Goal: Transaction & Acquisition: Purchase product/service

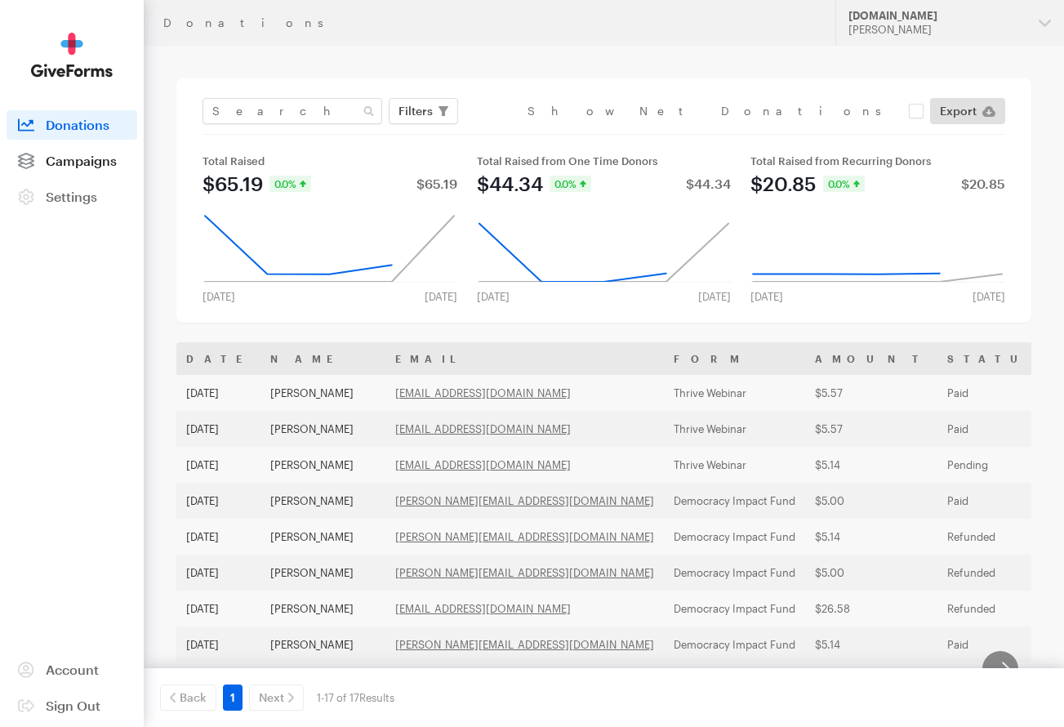
click at [96, 167] on span "Campaigns" at bounding box center [81, 161] width 71 height 16
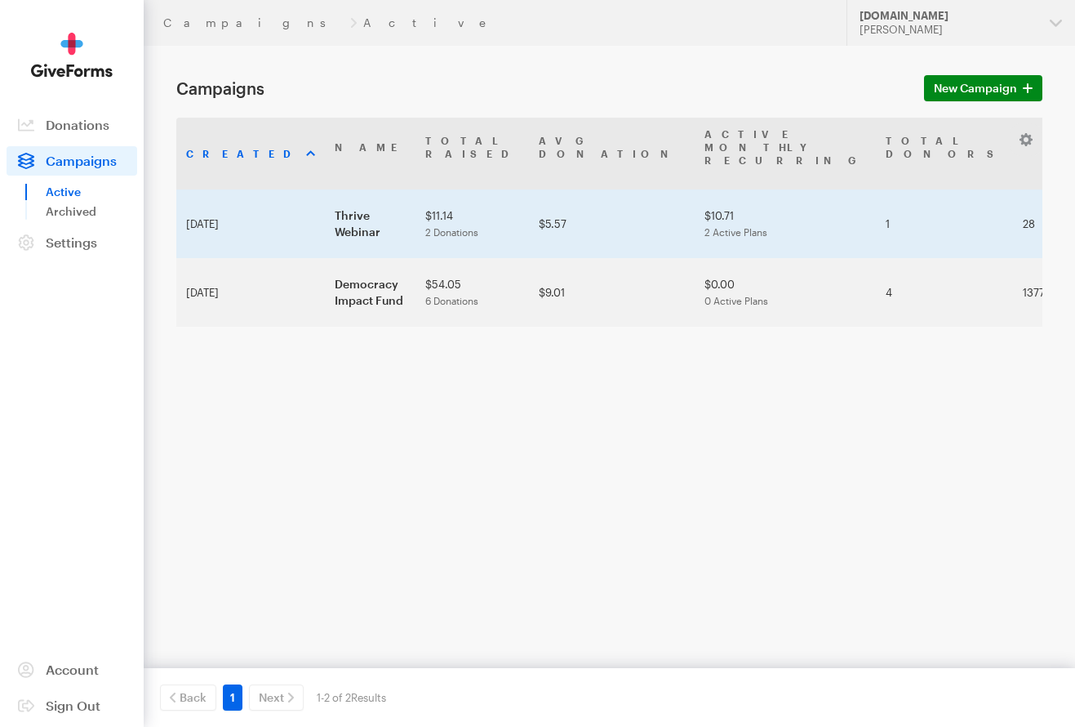
click at [325, 214] on td "Thrive Webinar" at bounding box center [370, 223] width 91 height 69
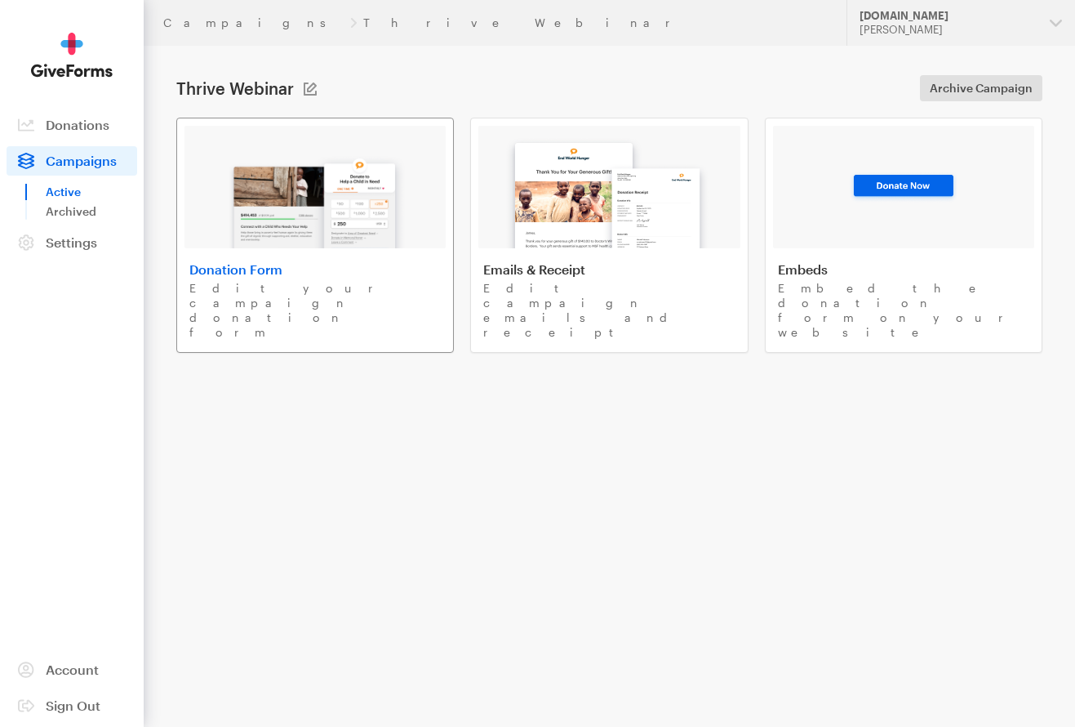
click at [349, 198] on img at bounding box center [315, 196] width 191 height 104
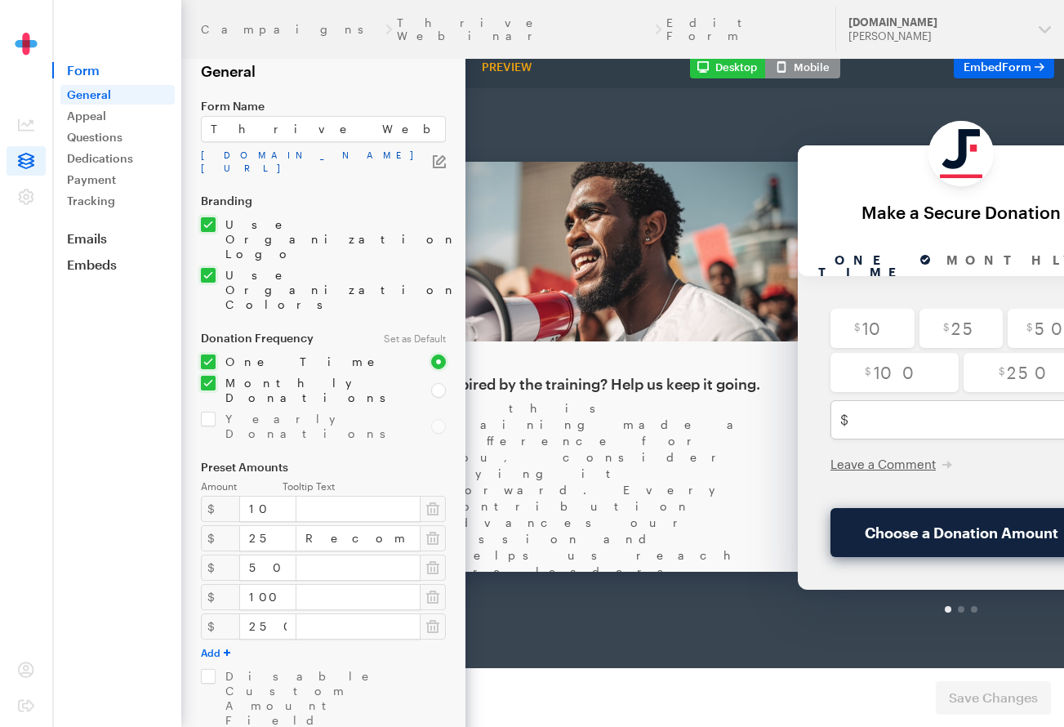
click at [297, 154] on link "app.giveforms.com/forms/justfund/Thrive" at bounding box center [317, 162] width 232 height 26
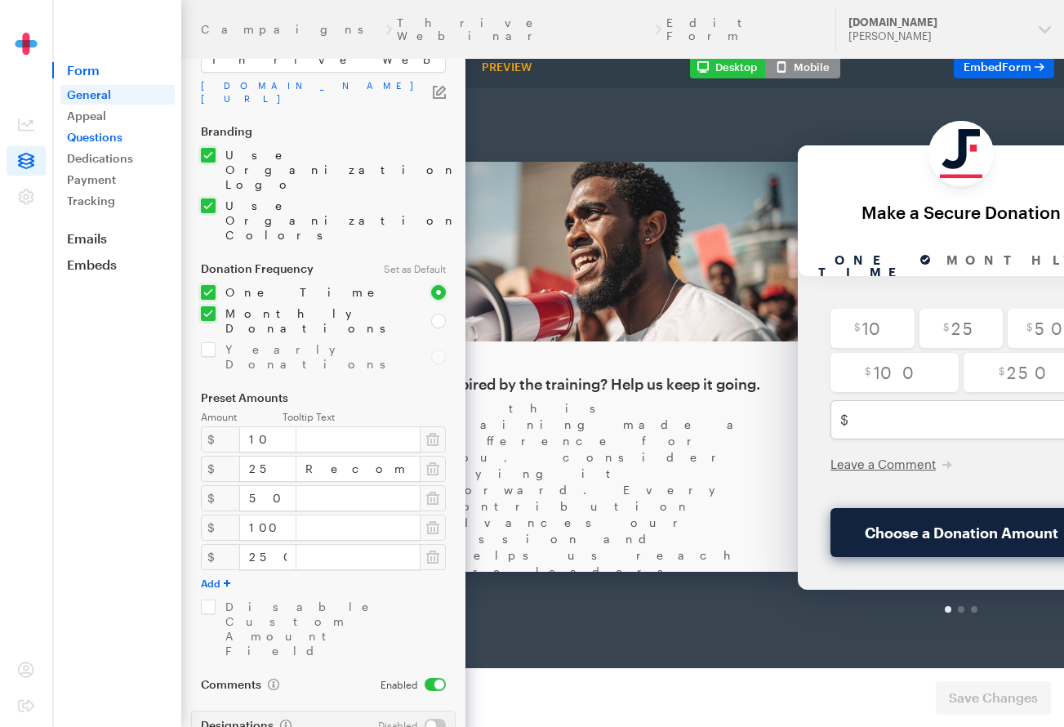
click at [108, 135] on link "Questions" at bounding box center [117, 137] width 114 height 20
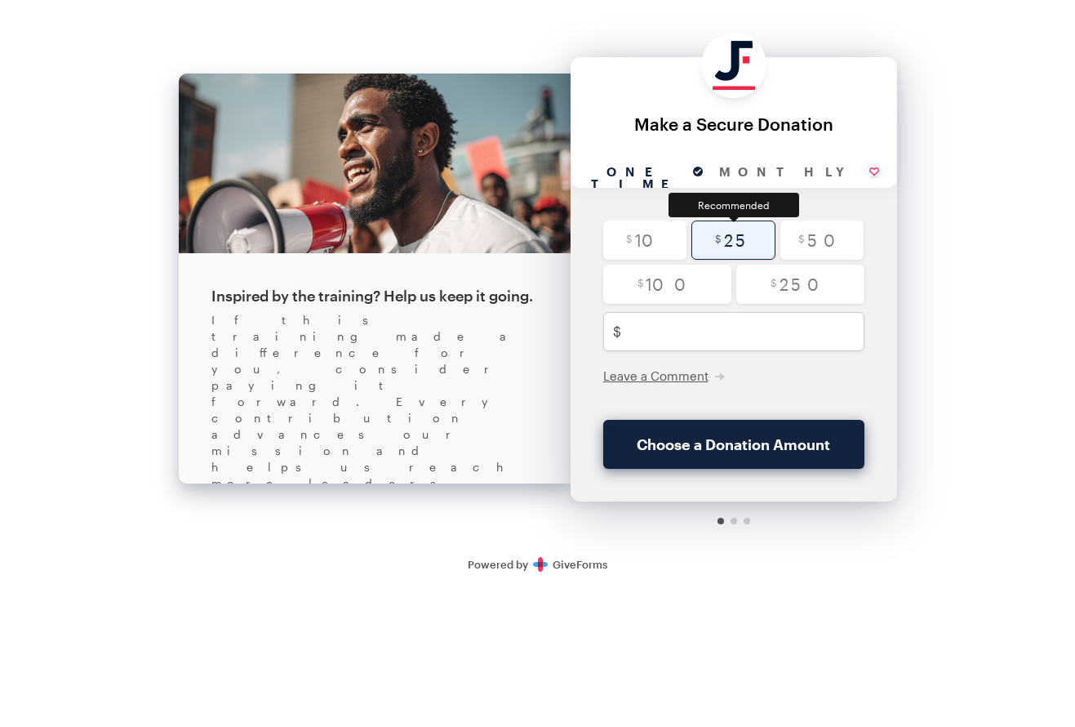
click at [749, 231] on input "radio" at bounding box center [733, 239] width 84 height 39
radio input "true"
type input "25"
checkbox input "true"
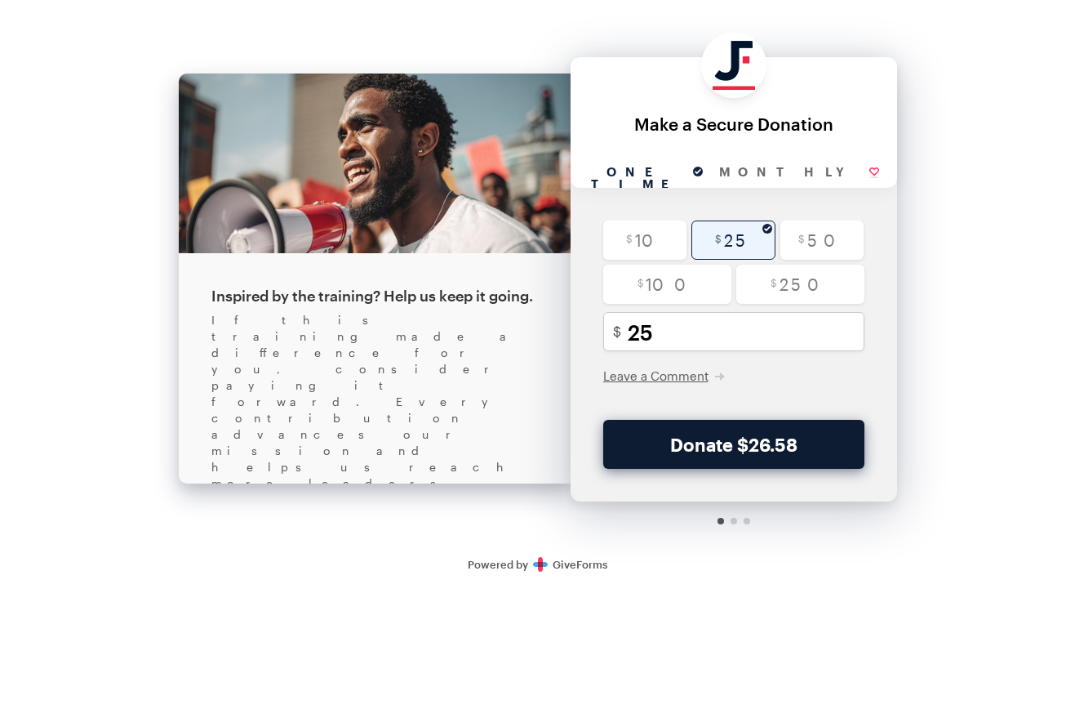
click at [732, 443] on button "Donate $26.58" at bounding box center [733, 444] width 261 height 49
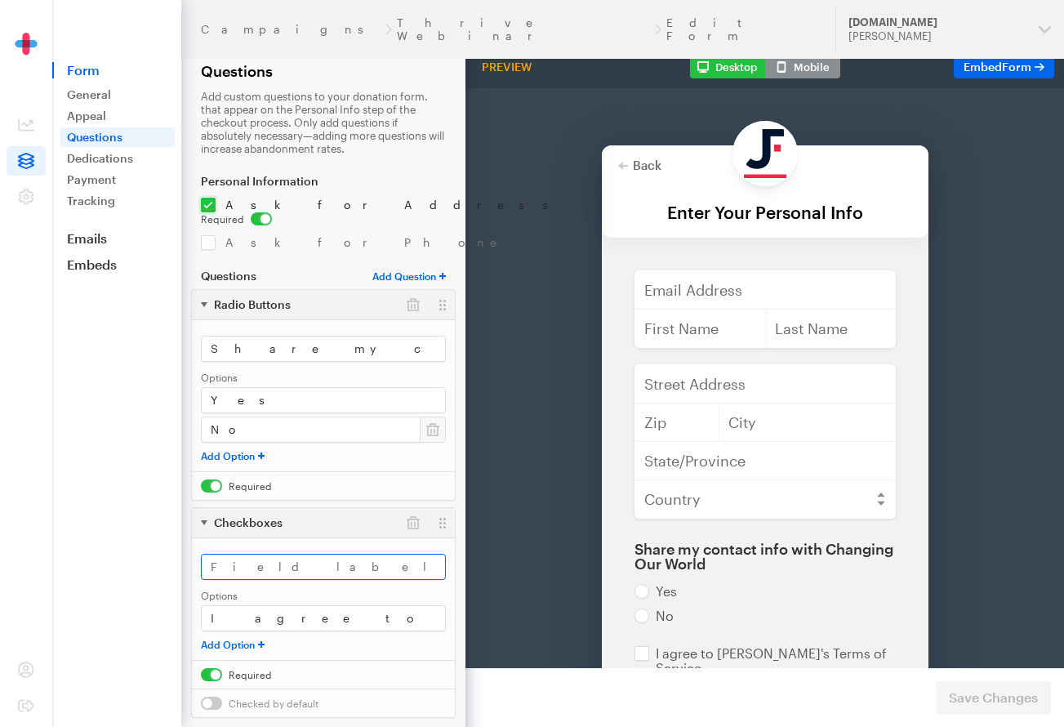
click at [213, 479] on input "checkbox" at bounding box center [236, 485] width 71 height 13
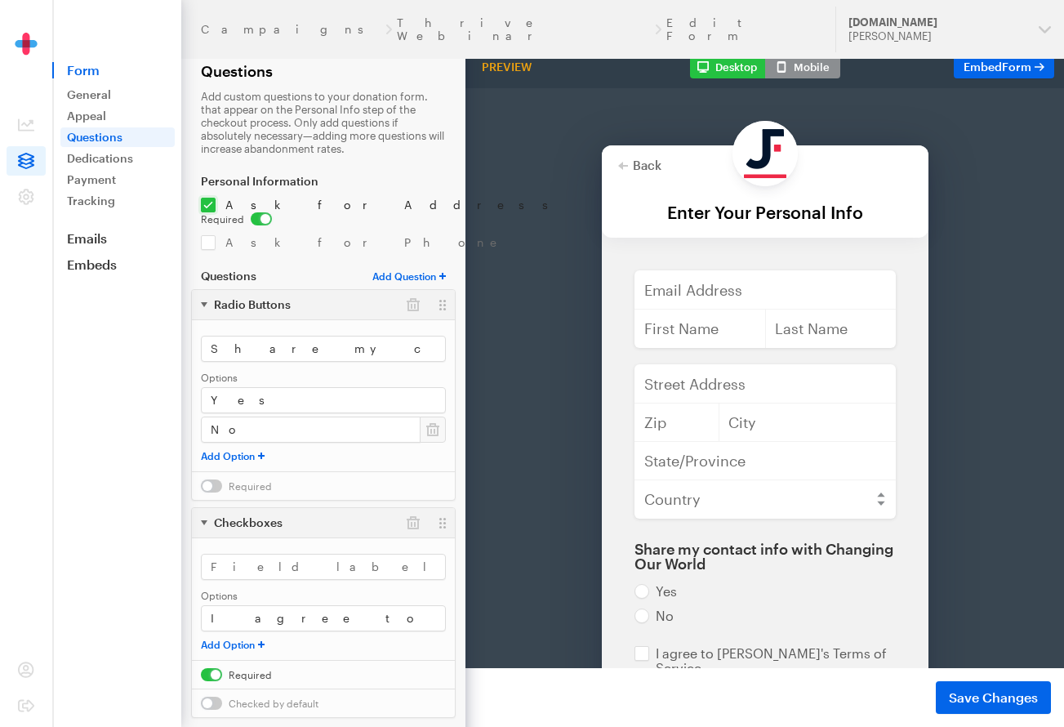
click at [216, 479] on input "checkbox" at bounding box center [236, 485] width 71 height 13
checkbox input "true"
click at [415, 293] on button "button" at bounding box center [412, 304] width 29 height 29
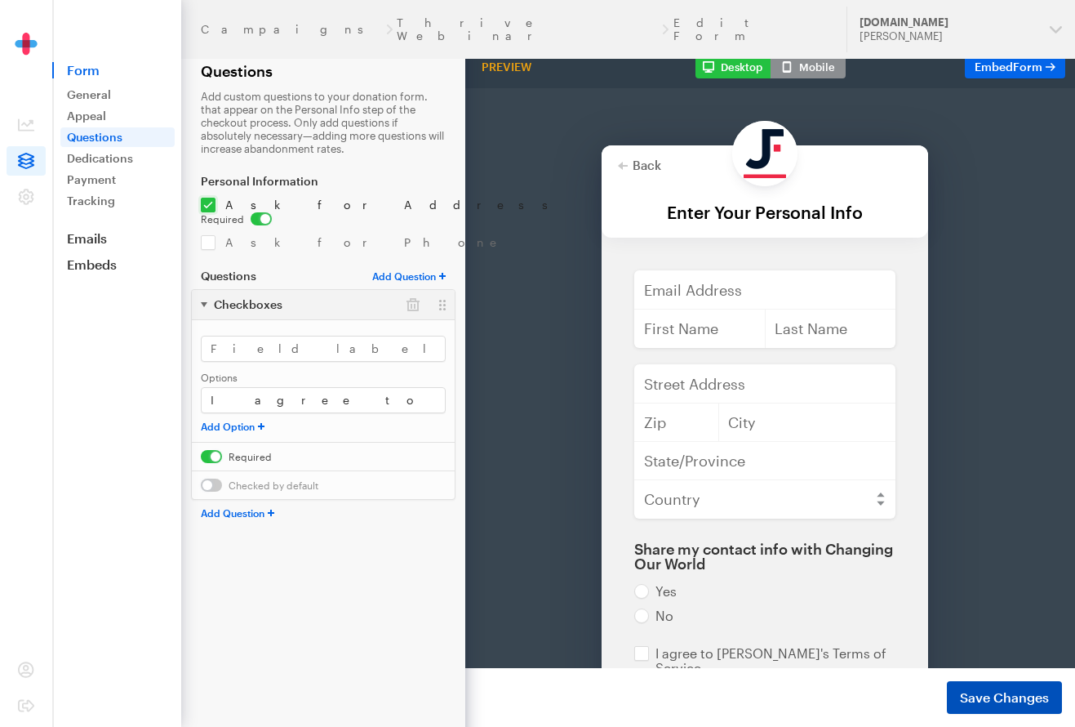
click at [1027, 689] on span "Save Changes" at bounding box center [1004, 697] width 89 height 20
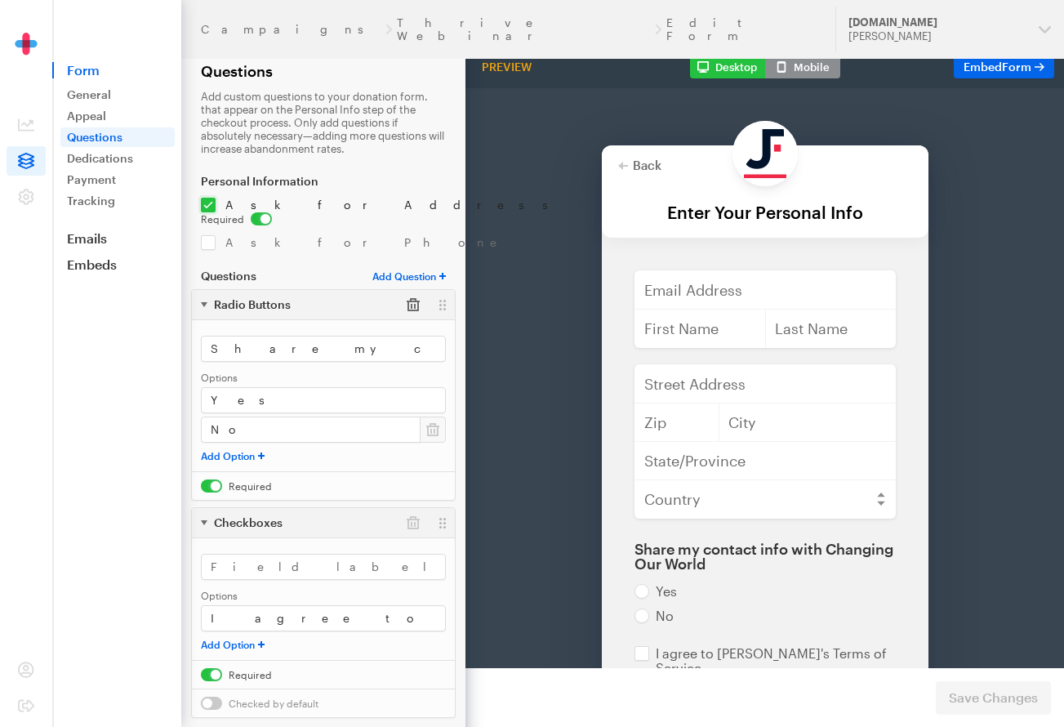
click at [417, 292] on button "button" at bounding box center [412, 304] width 29 height 29
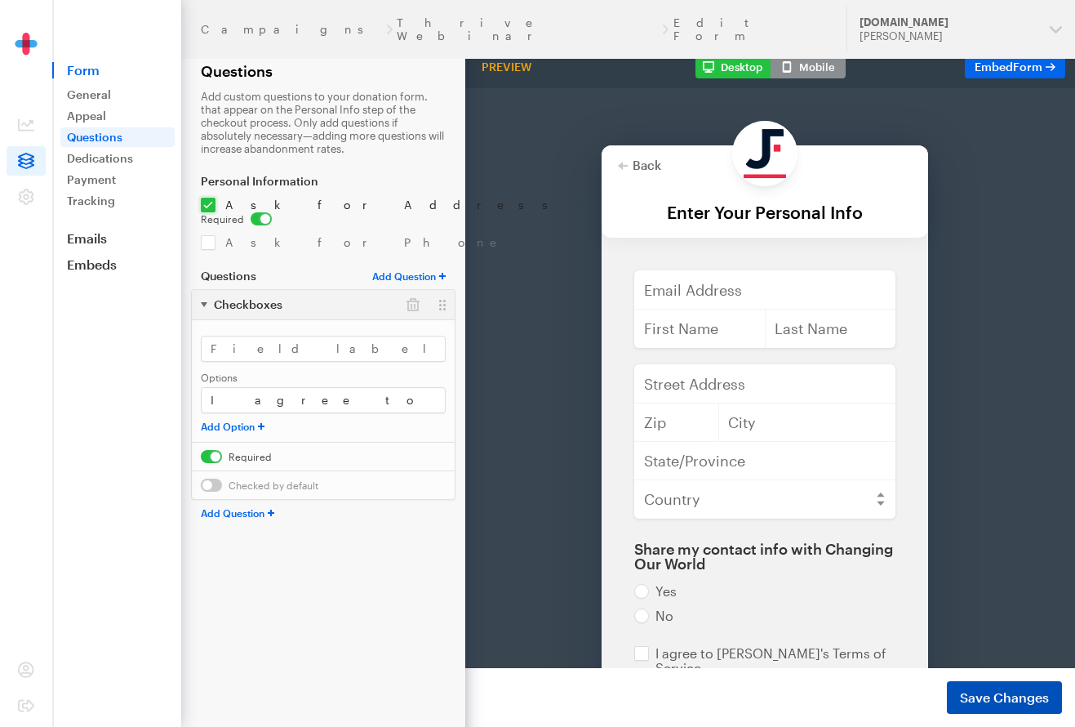
click at [985, 702] on span "Save Changes" at bounding box center [1004, 697] width 89 height 20
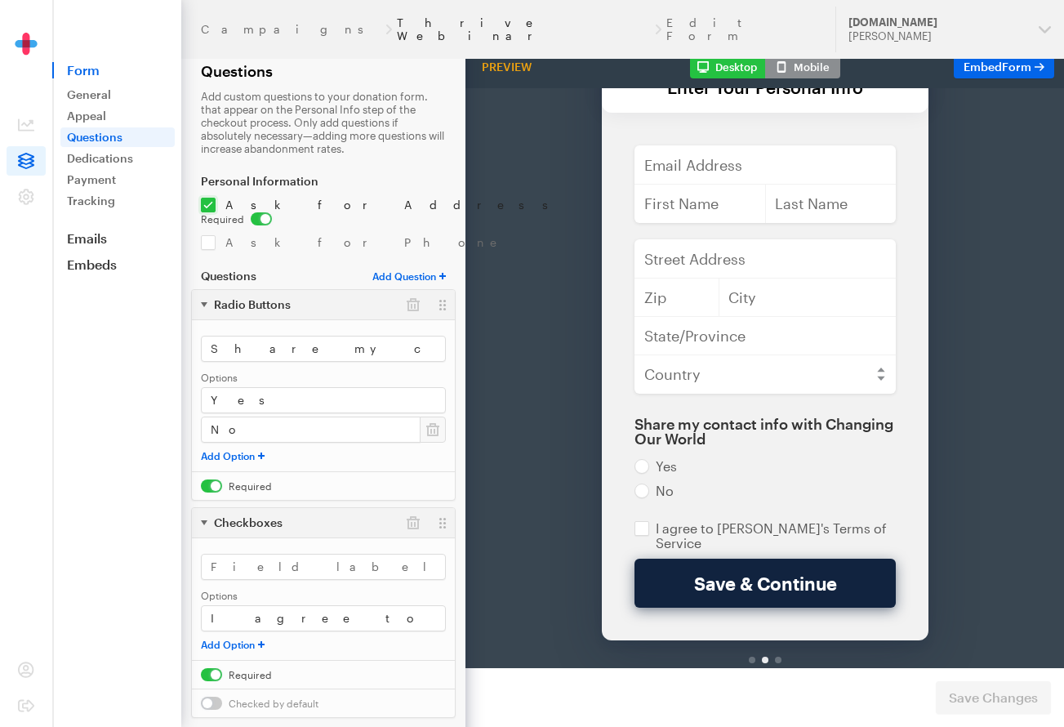
click at [397, 18] on link "Thrive Webinar" at bounding box center [524, 29] width 254 height 26
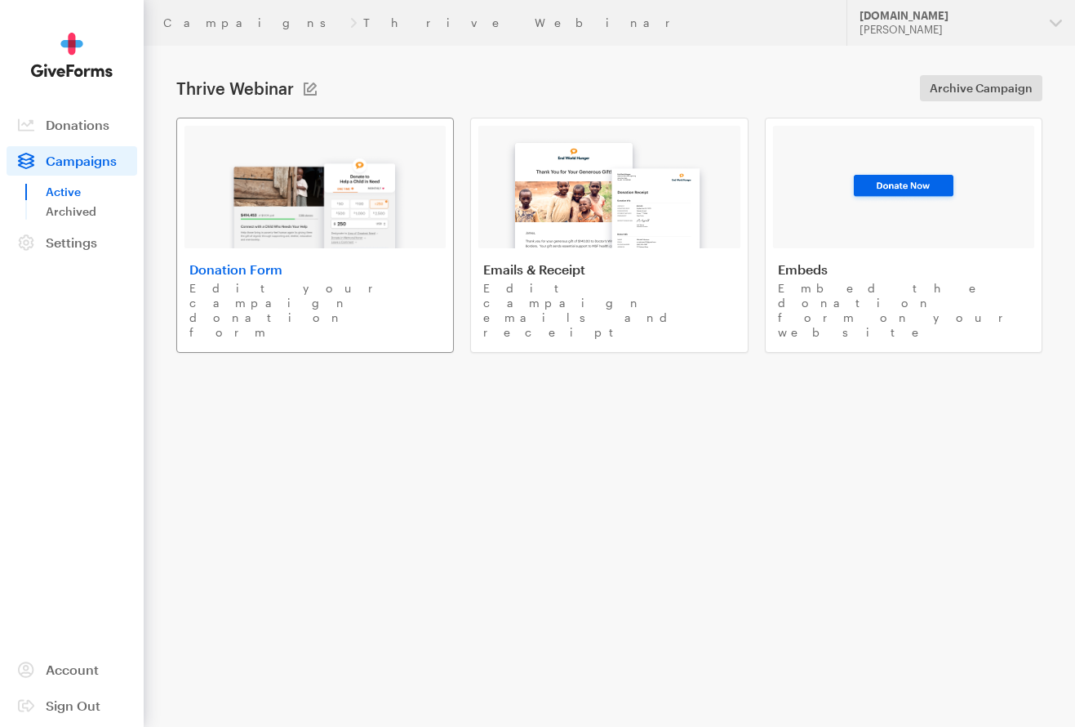
click at [311, 256] on link "Donation Form Edit your campaign donation form" at bounding box center [315, 235] width 278 height 235
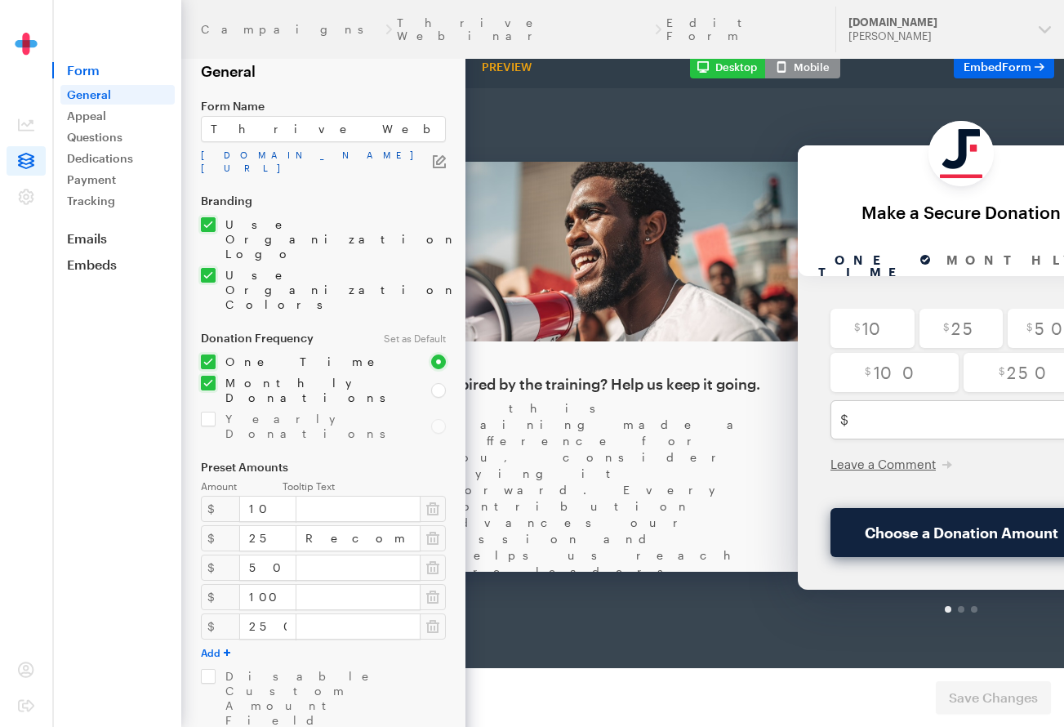
click at [318, 157] on link "[DOMAIN_NAME][URL]" at bounding box center [317, 162] width 232 height 26
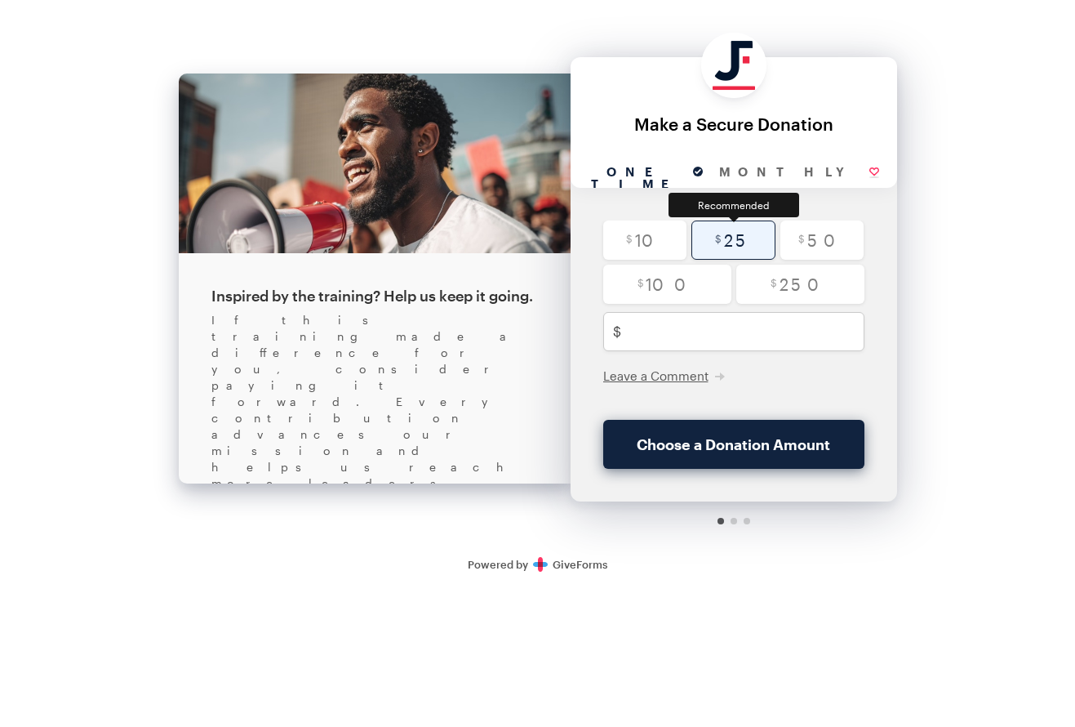
click at [726, 242] on input "radio" at bounding box center [733, 239] width 84 height 39
radio input "true"
type input "25"
checkbox input "true"
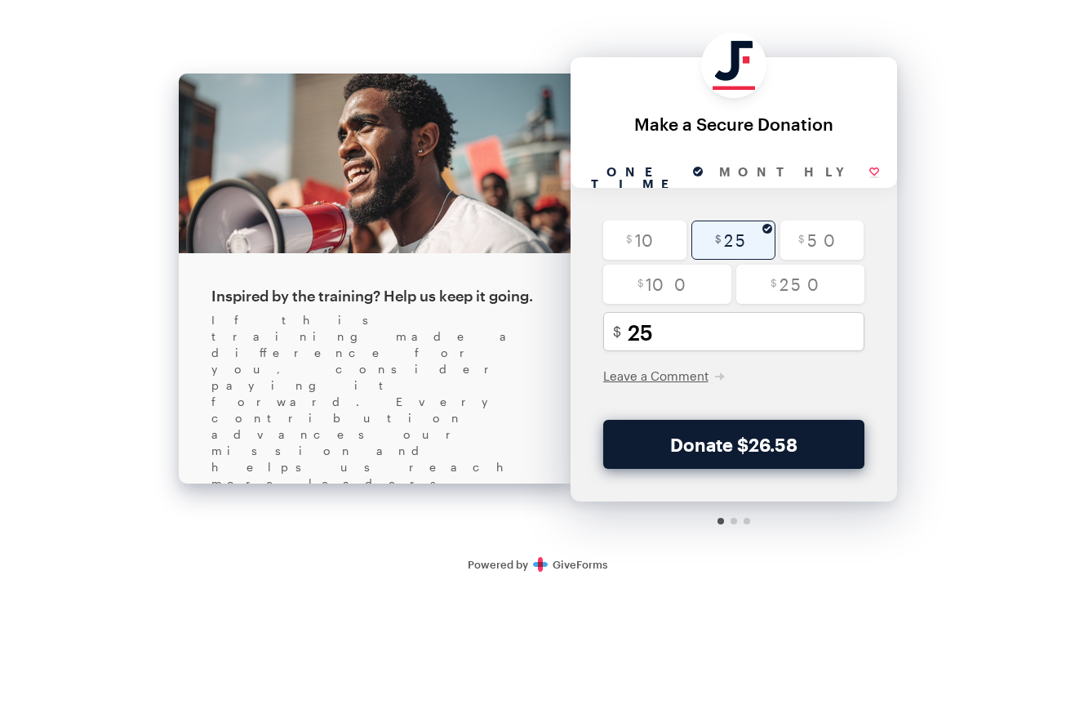
click at [751, 461] on button "Donate $26.58" at bounding box center [733, 444] width 261 height 49
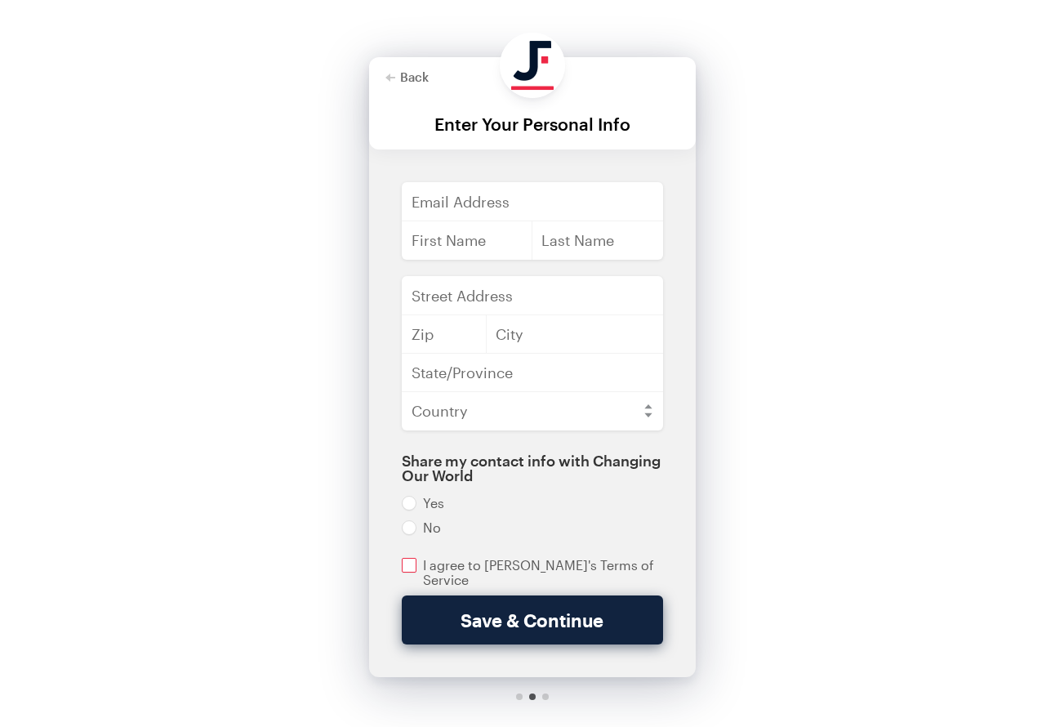
drag, startPoint x: 424, startPoint y: 564, endPoint x: 429, endPoint y: 555, distance: 9.9
click at [424, 564] on input "checkbox" at bounding box center [532, 572] width 261 height 29
click at [591, 562] on input "checkbox" at bounding box center [532, 572] width 261 height 29
click at [420, 559] on input "checkbox" at bounding box center [532, 572] width 261 height 29
checkbox input "true"
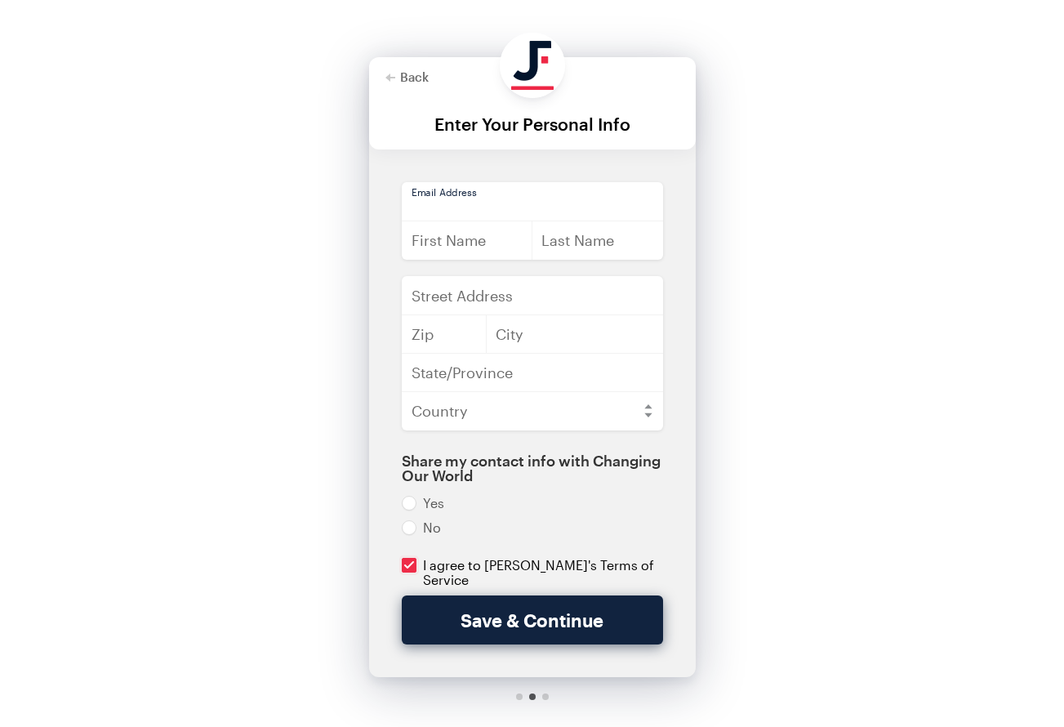
drag, startPoint x: 438, startPoint y: 208, endPoint x: 444, endPoint y: 226, distance: 19.1
type input "dfd"
drag, startPoint x: 500, startPoint y: 353, endPoint x: 501, endPoint y: 372, distance: 19.7
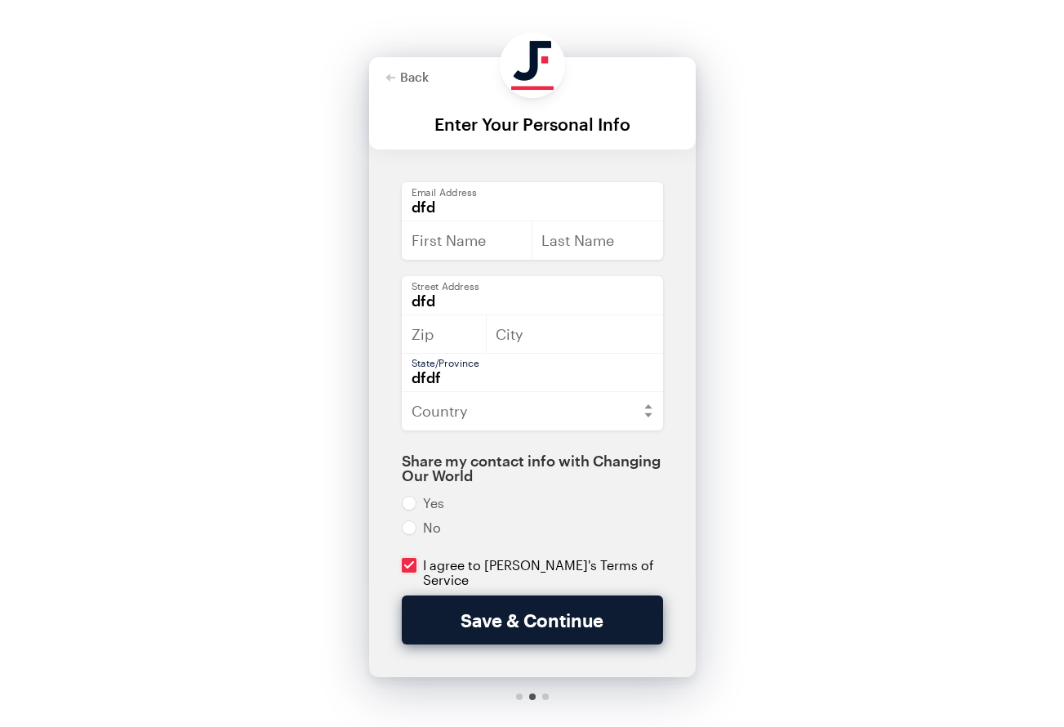
type input "dfdf"
click at [594, 626] on button "Save & Continue" at bounding box center [532, 619] width 261 height 49
